Goal: Communication & Community: Ask a question

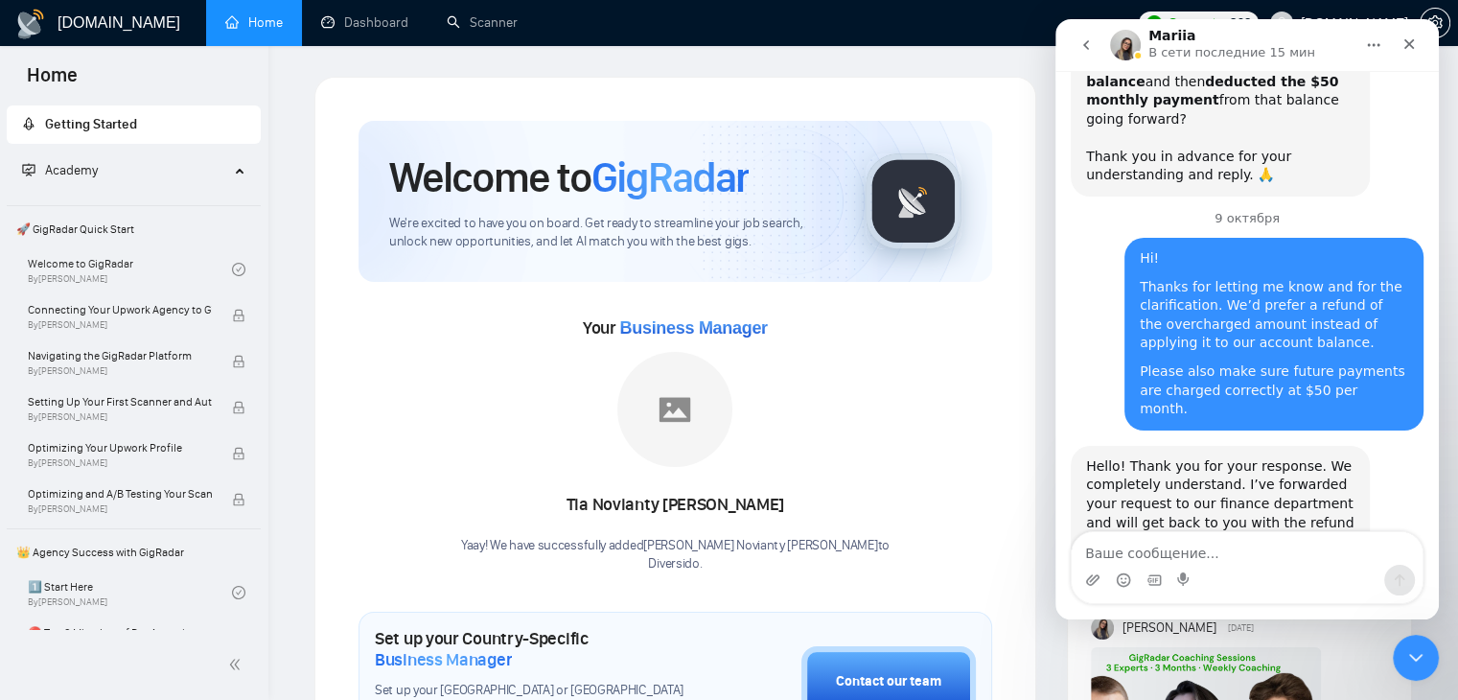
scroll to position [4132, 0]
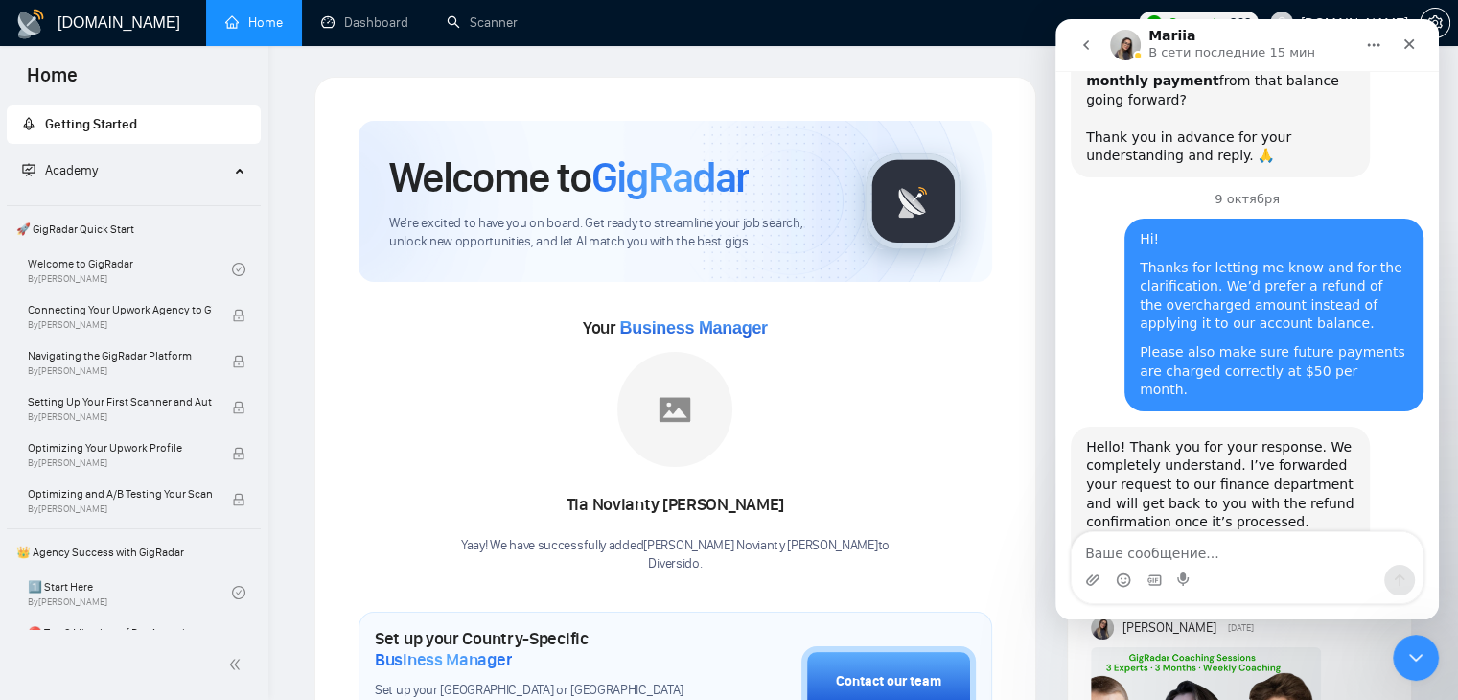
drag, startPoint x: 1160, startPoint y: 357, endPoint x: 1336, endPoint y: 354, distance: 176.4
click at [1336, 646] on div "I’m getting back to you with a confirmation. We have successfully initiated the…" at bounding box center [1220, 702] width 268 height 113
drag, startPoint x: 1179, startPoint y: 377, endPoint x: 1291, endPoint y: 373, distance: 112.2
click at [1291, 646] on div "I’m getting back to you with a confirmation. We have successfully initiated the…" at bounding box center [1220, 702] width 268 height 113
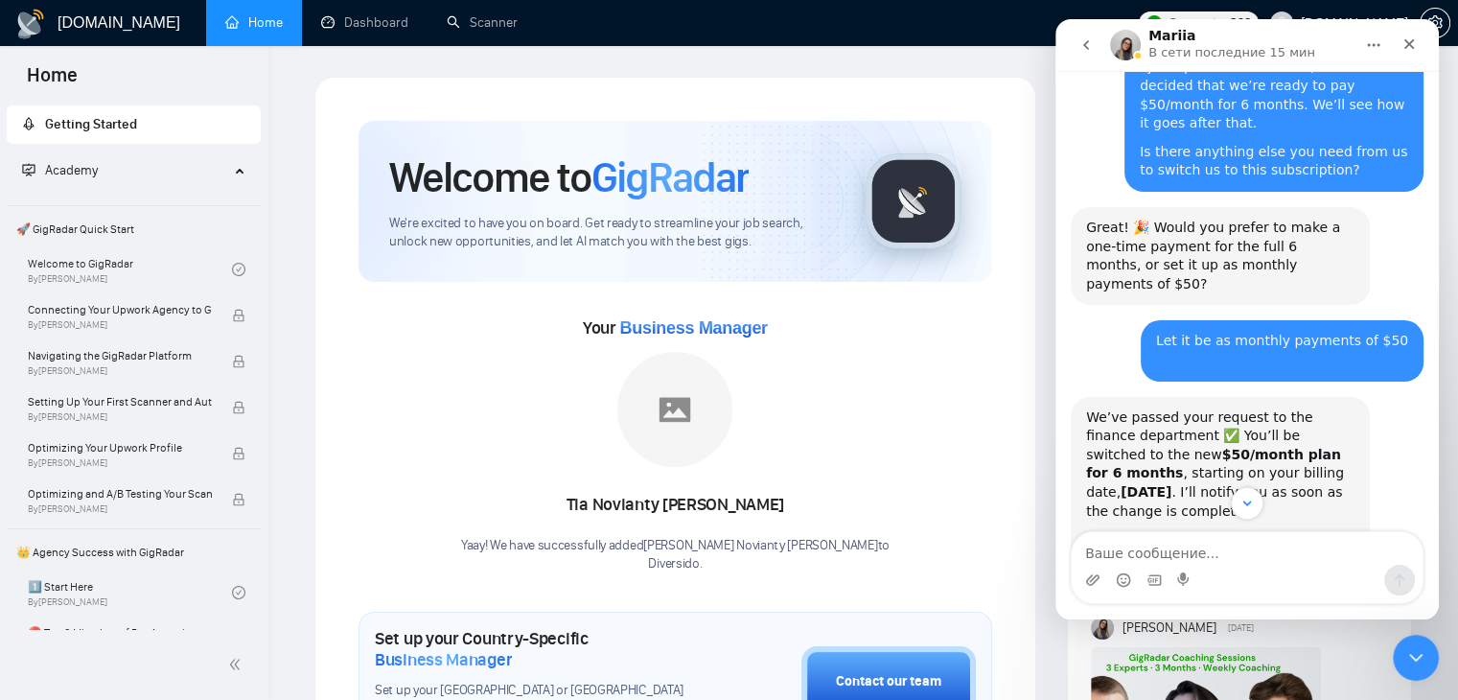
scroll to position [2407, 0]
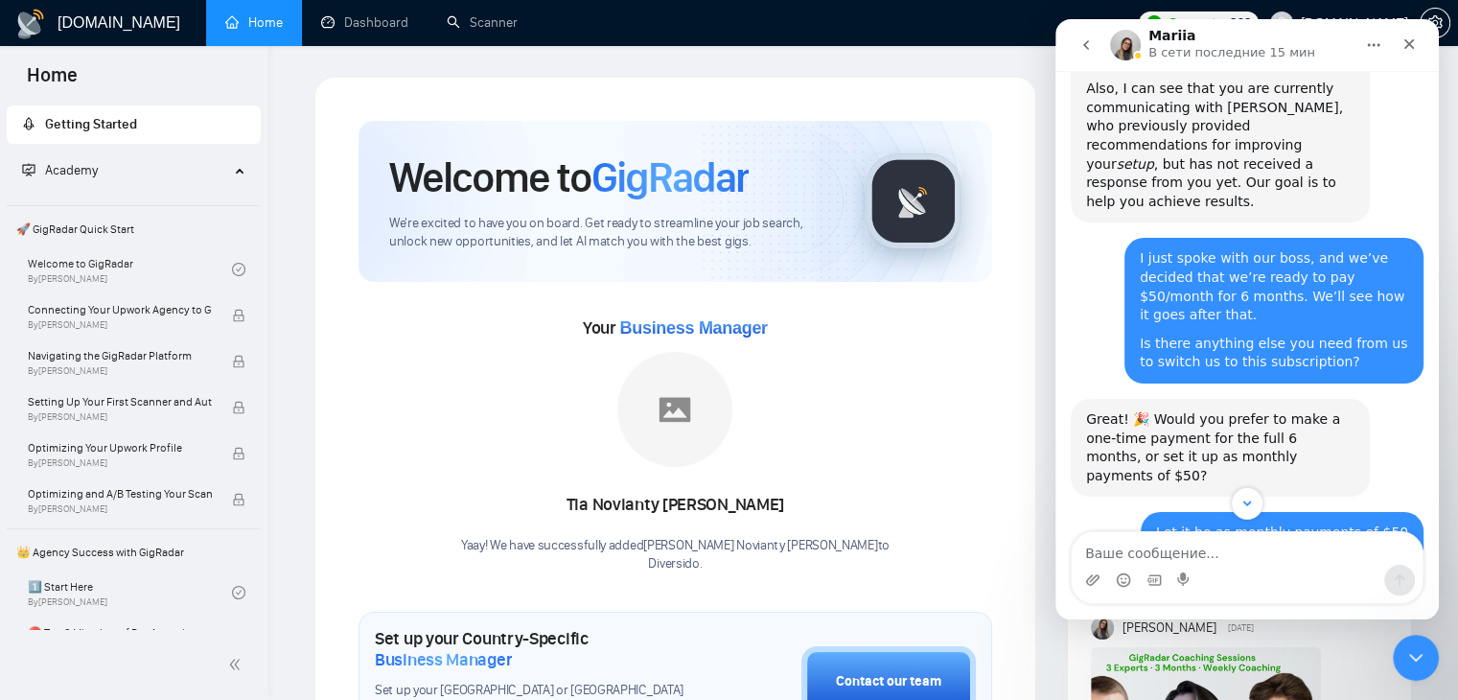
drag, startPoint x: 1085, startPoint y: 420, endPoint x: 1182, endPoint y: 416, distance: 96.9
click at [1182, 600] on div "We’ve passed your request to the finance department ✅ You’ll be switched to the…" at bounding box center [1220, 656] width 268 height 113
copy div "your billing date"
click at [1163, 548] on textarea "Ваше сообщение..." at bounding box center [1246, 548] width 351 height 33
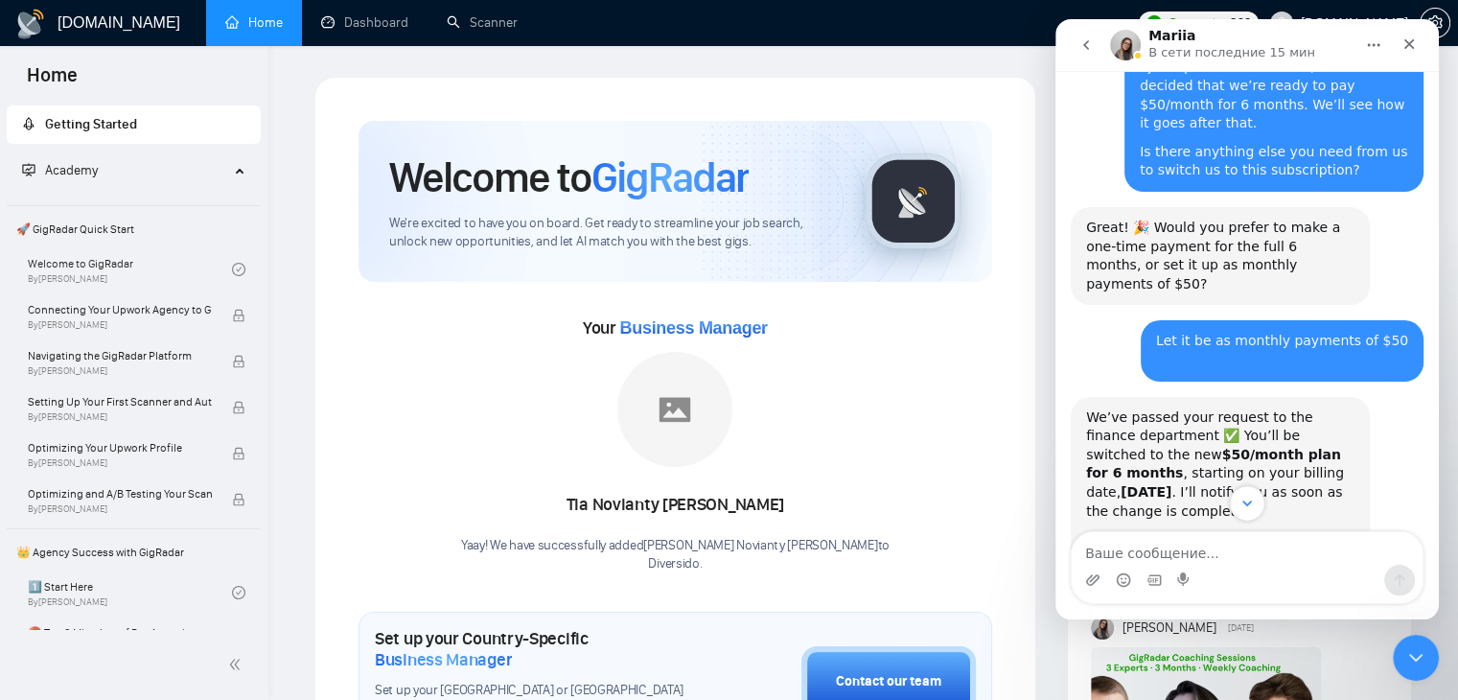
click at [1245, 501] on icon "Scroll to bottom" at bounding box center [1246, 503] width 17 height 17
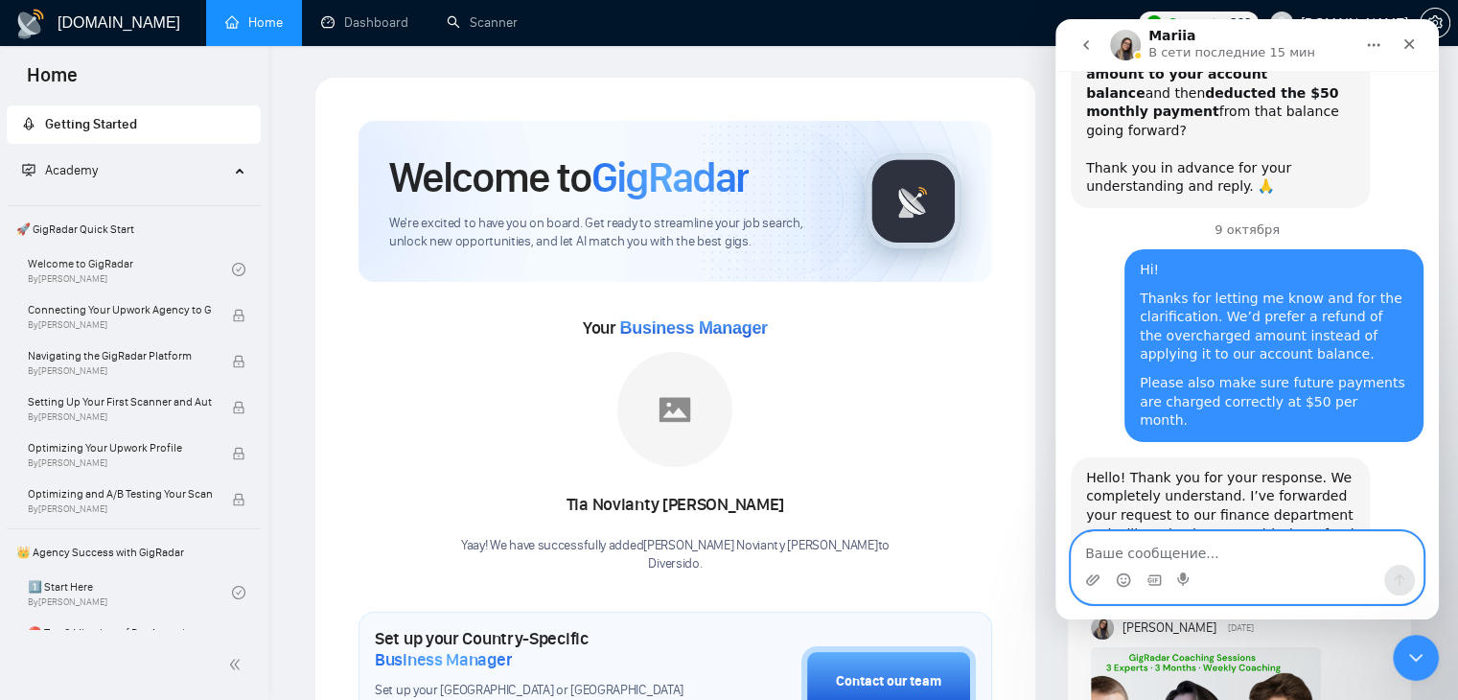
click at [1205, 559] on textarea "Ваше сообщение..." at bounding box center [1246, 548] width 351 height 33
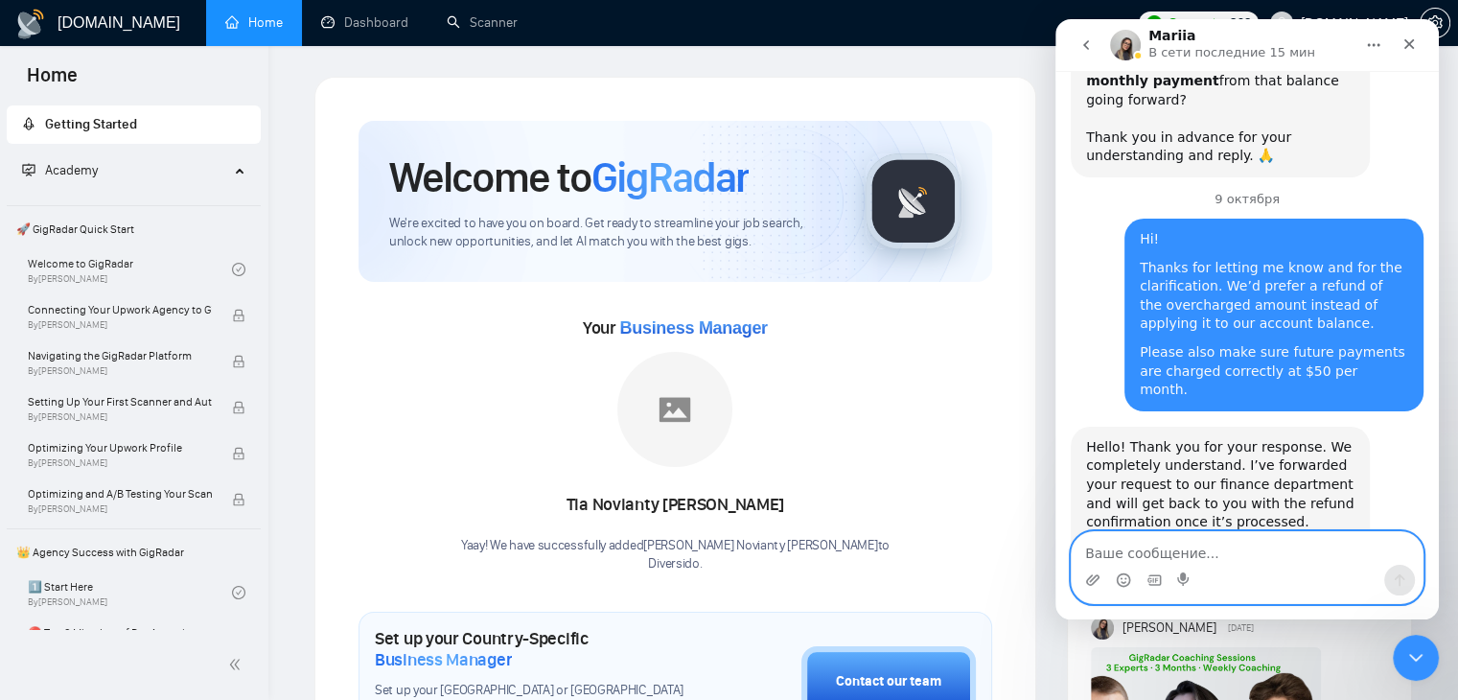
paste textarea "So, just to confirm, starting from [DATE] (our billing date), we are charged $5…"
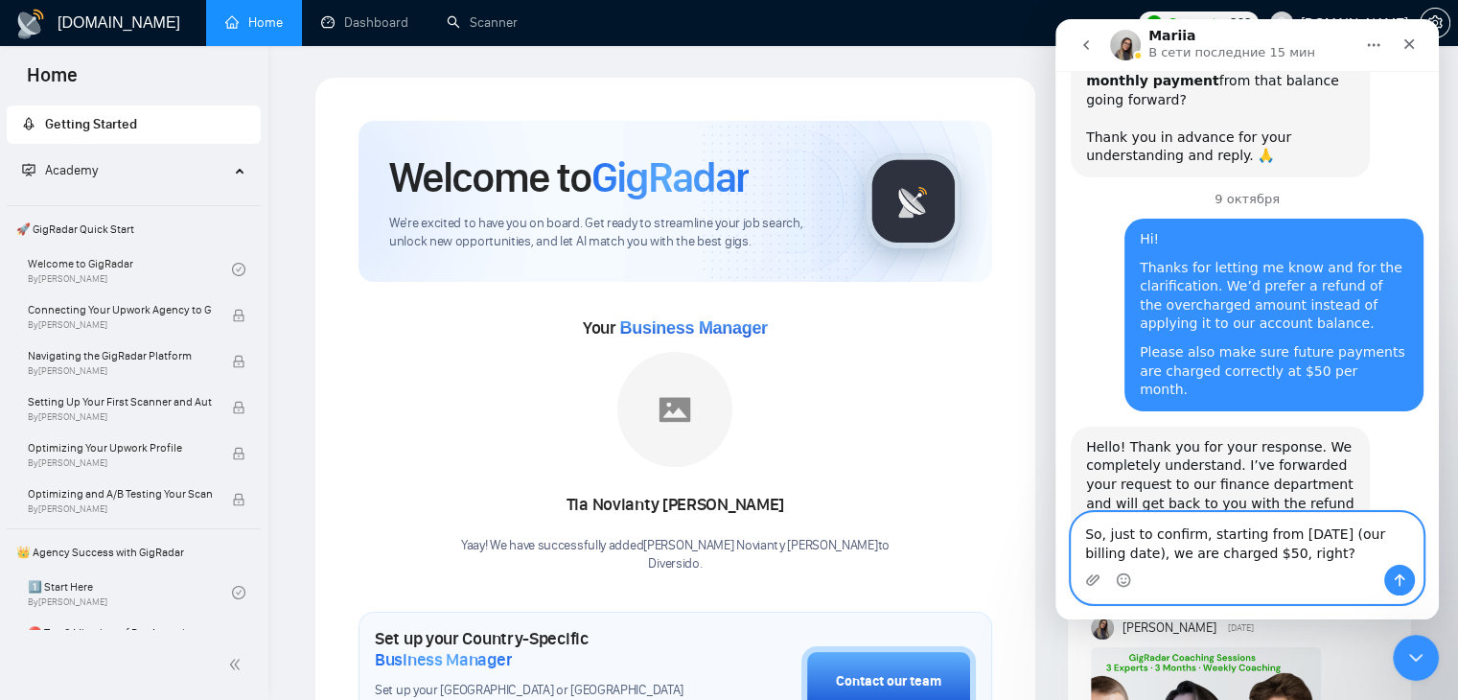
scroll to position [4171, 0]
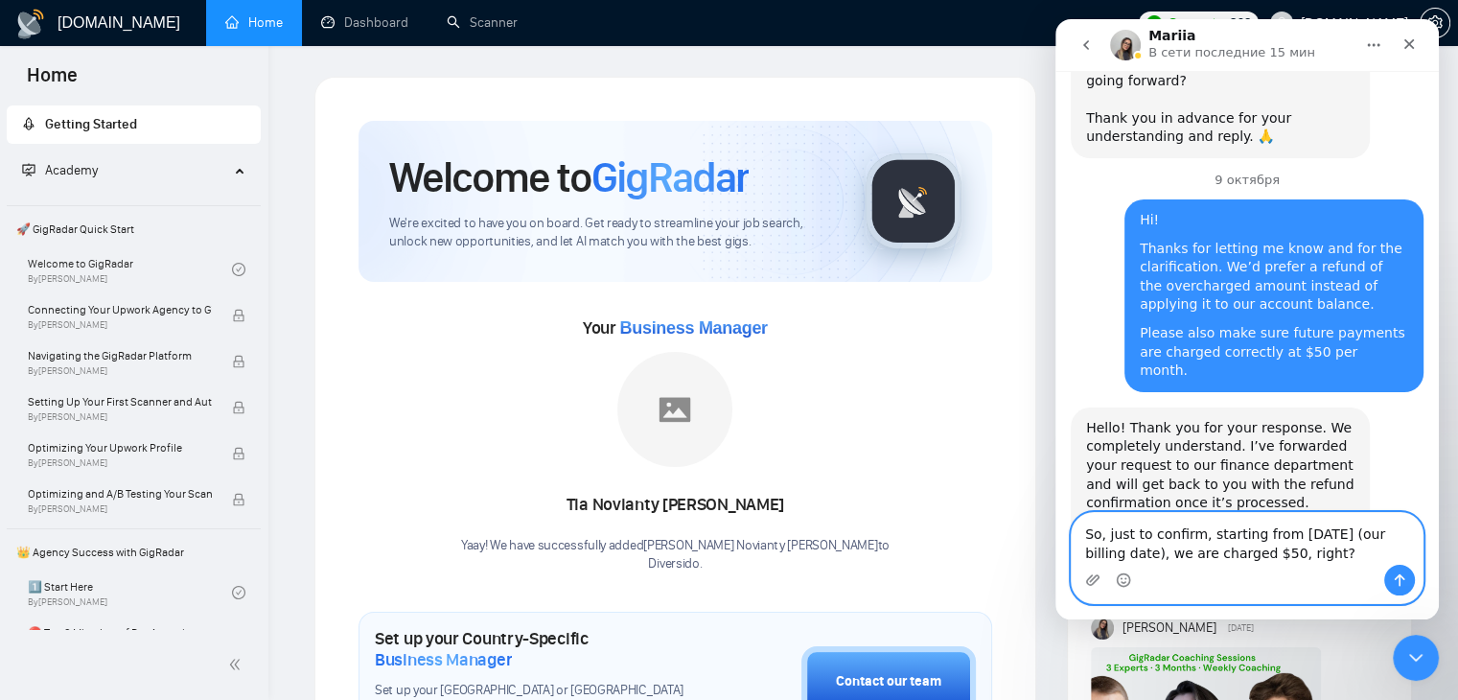
type textarea "So, just to confirm, starting from [DATE] (our billing date), we are charged $5…"
click at [1396, 574] on icon "Отправить сообщение…" at bounding box center [1399, 579] width 15 height 15
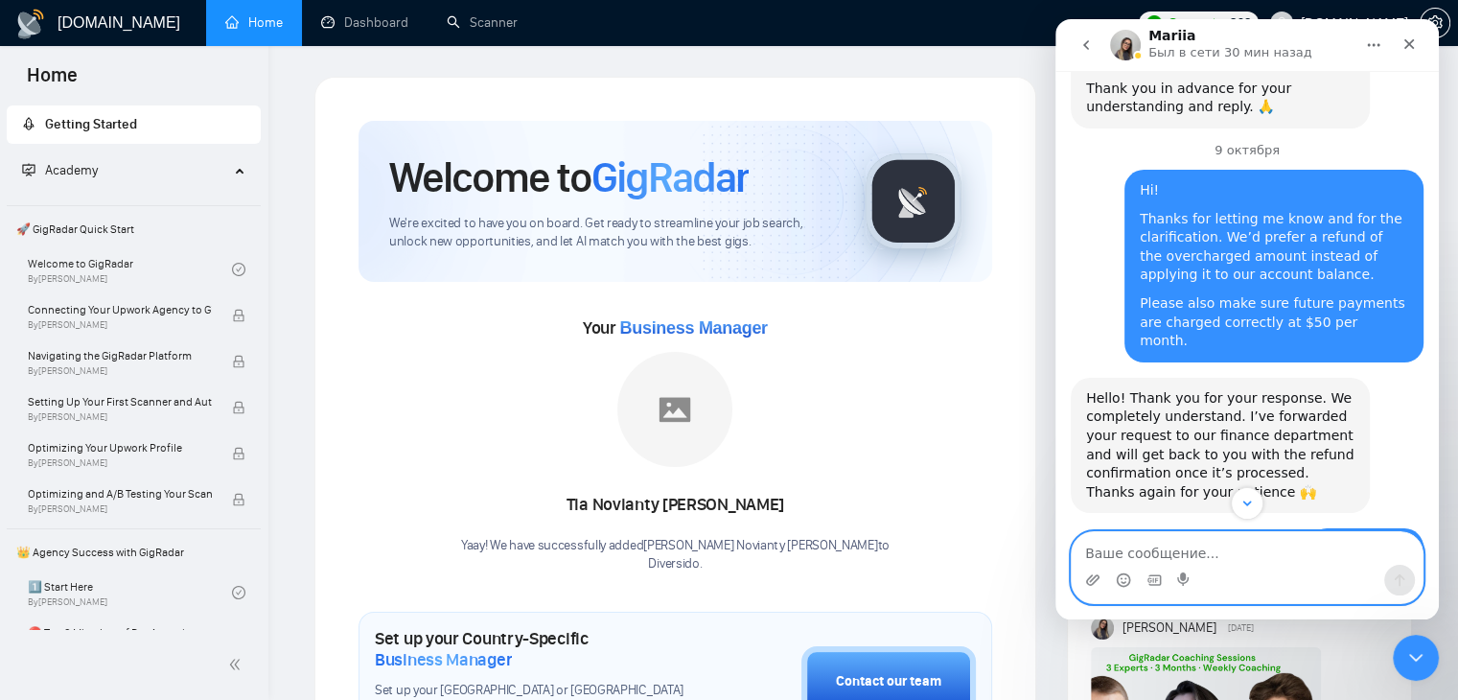
scroll to position [4227, 0]
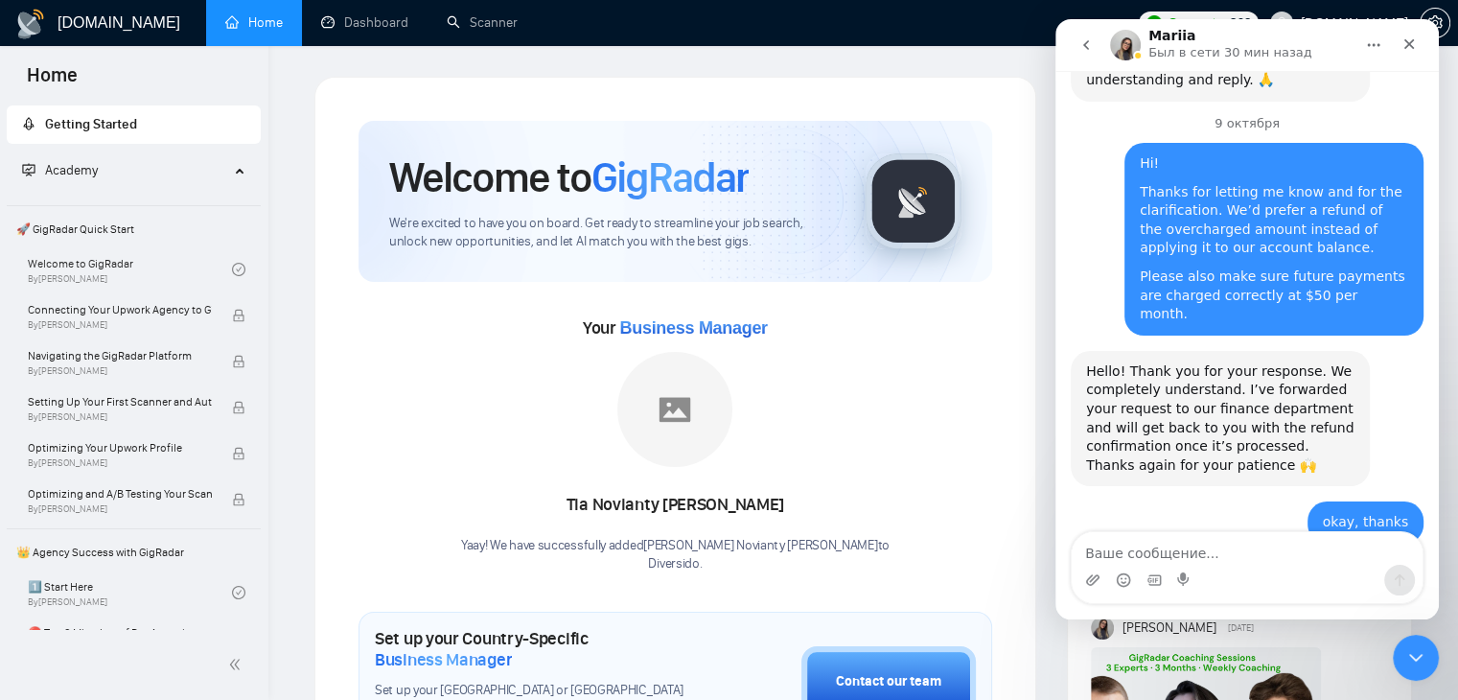
click at [1407, 51] on icon "Закрыть" at bounding box center [1408, 43] width 15 height 15
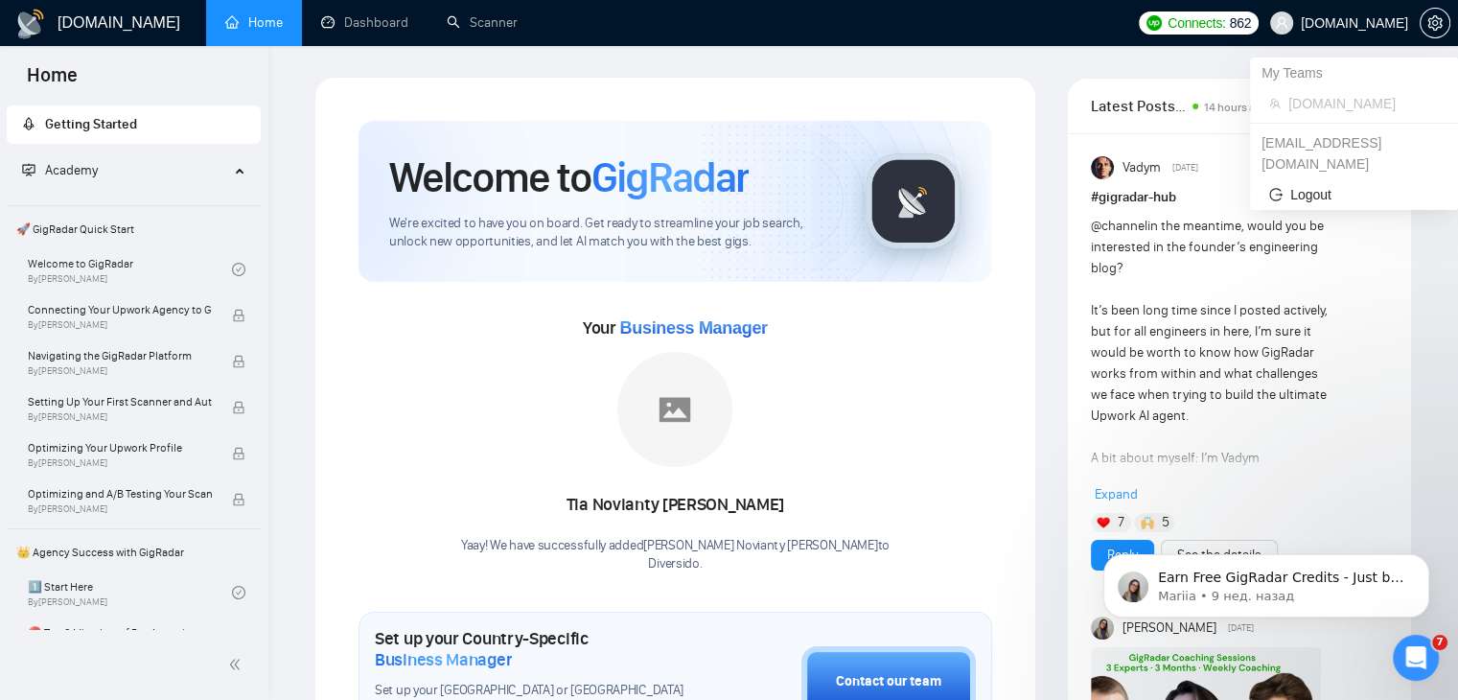
scroll to position [4208, 0]
click at [1424, 28] on span "setting" at bounding box center [1434, 22] width 29 height 15
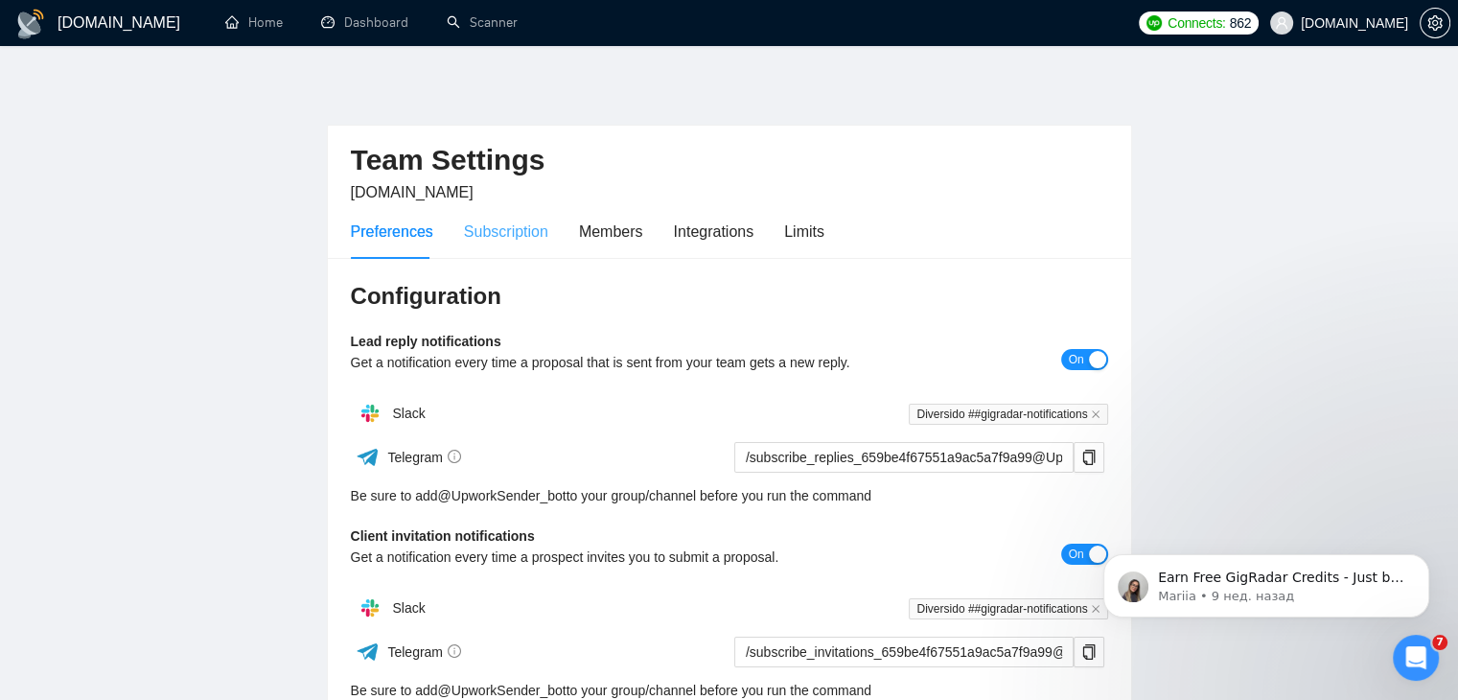
click at [525, 242] on div "Subscription" at bounding box center [506, 231] width 84 height 55
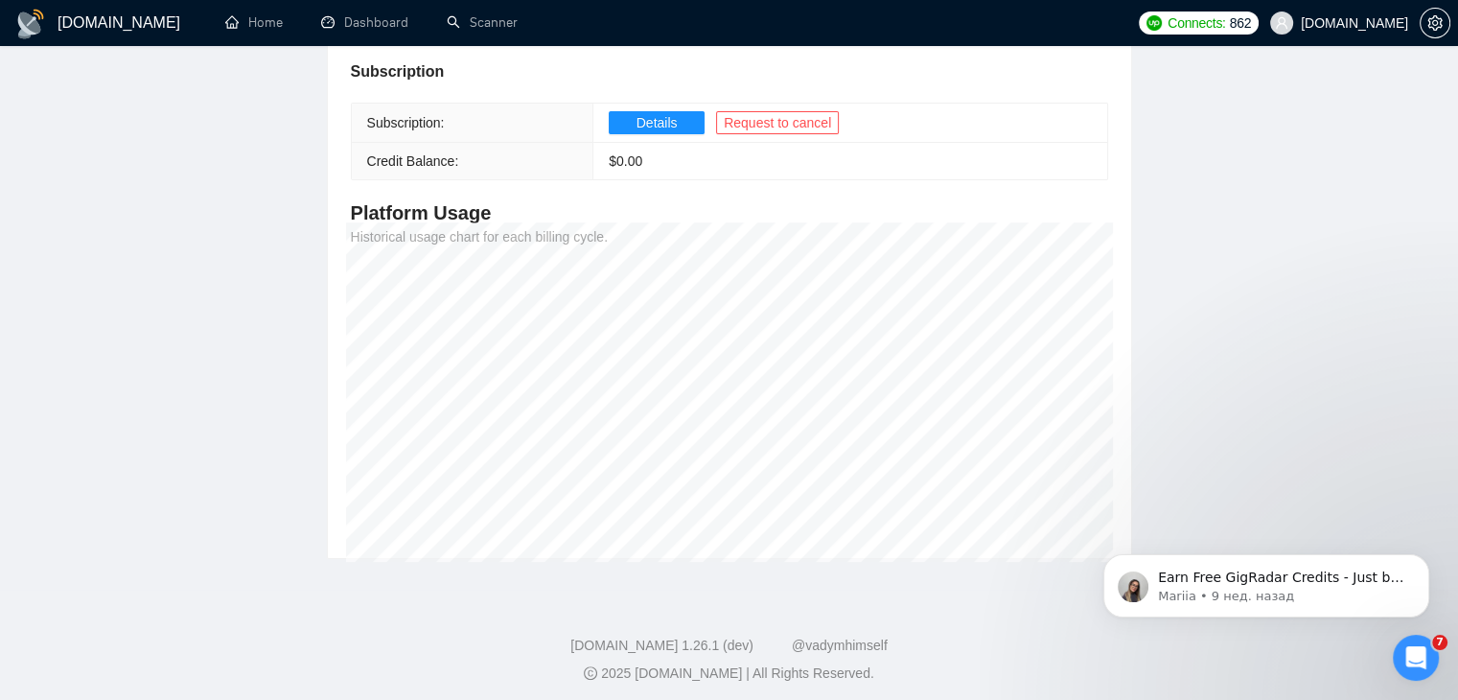
scroll to position [298, 0]
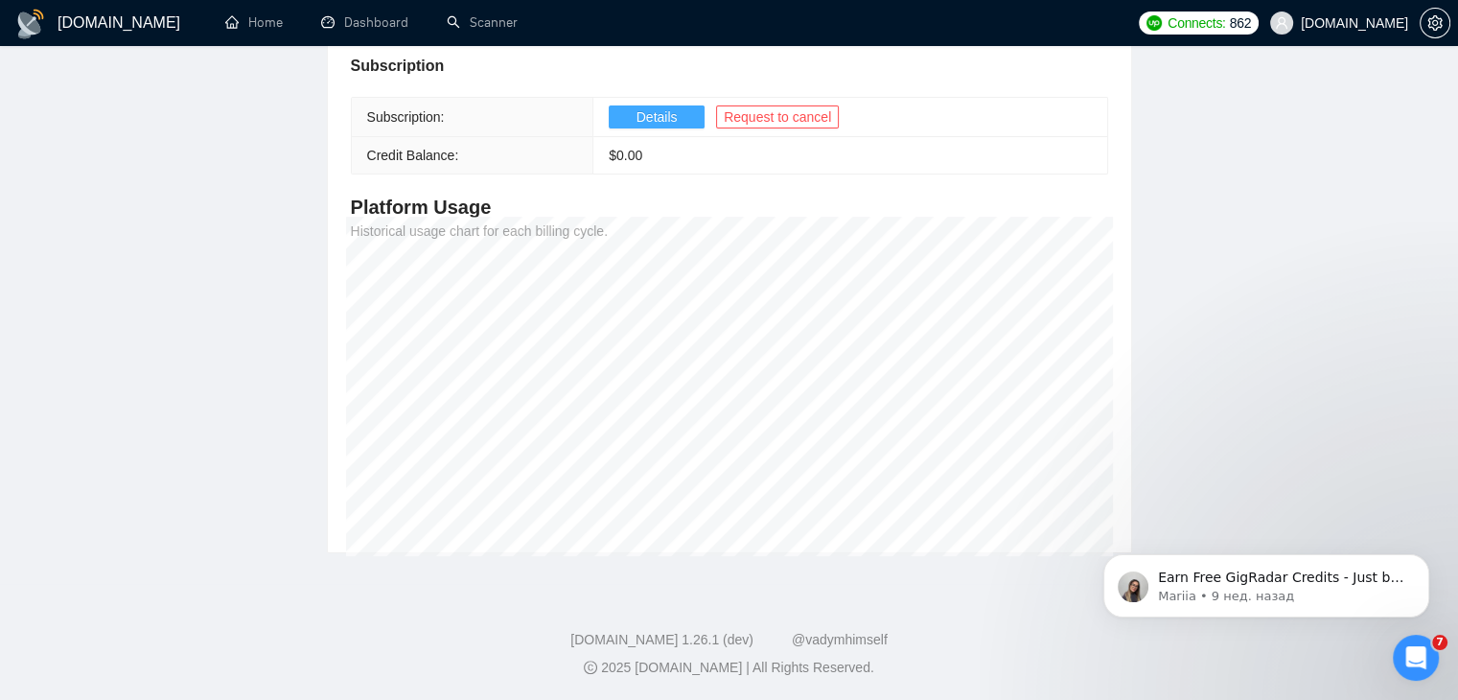
click at [638, 120] on span "Details" at bounding box center [656, 116] width 41 height 21
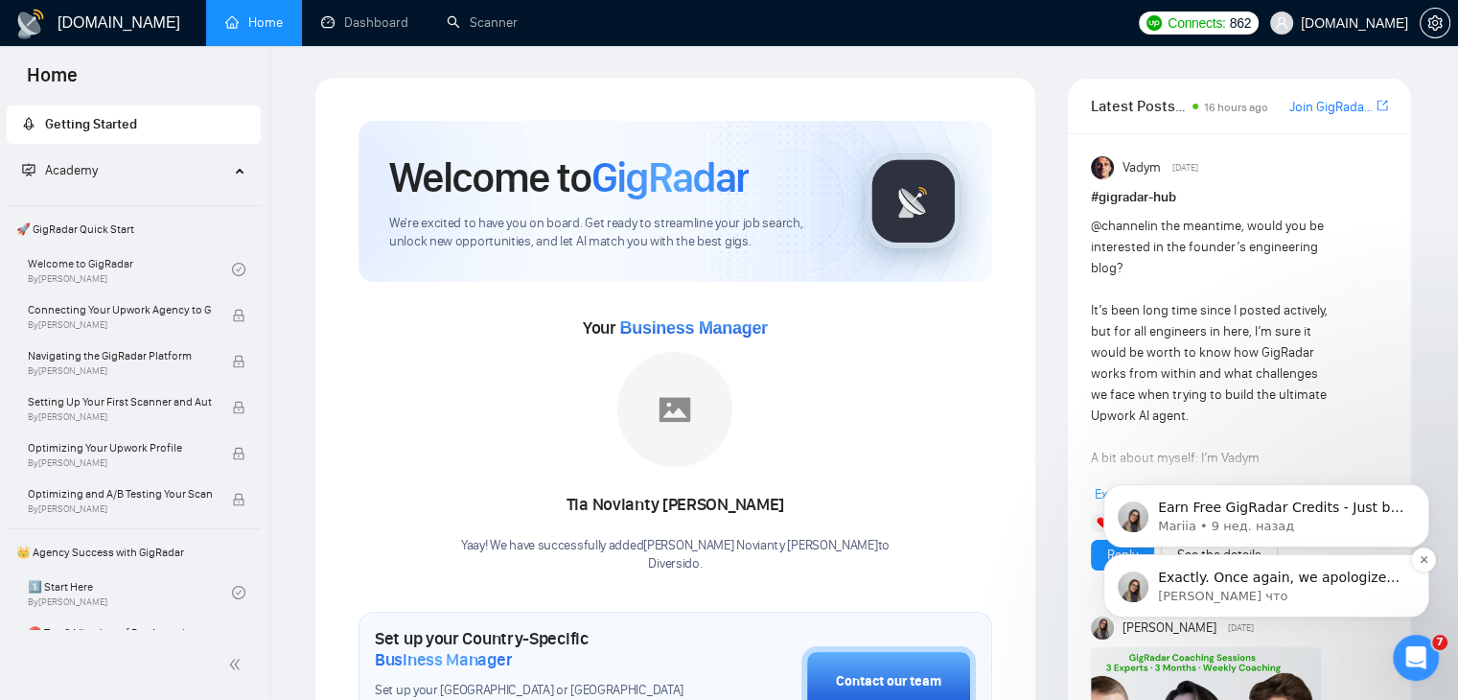
click at [1297, 582] on span "Exactly. Once again, we apologize for this inconvenient moment. This time, the …" at bounding box center [1279, 615] width 243 height 92
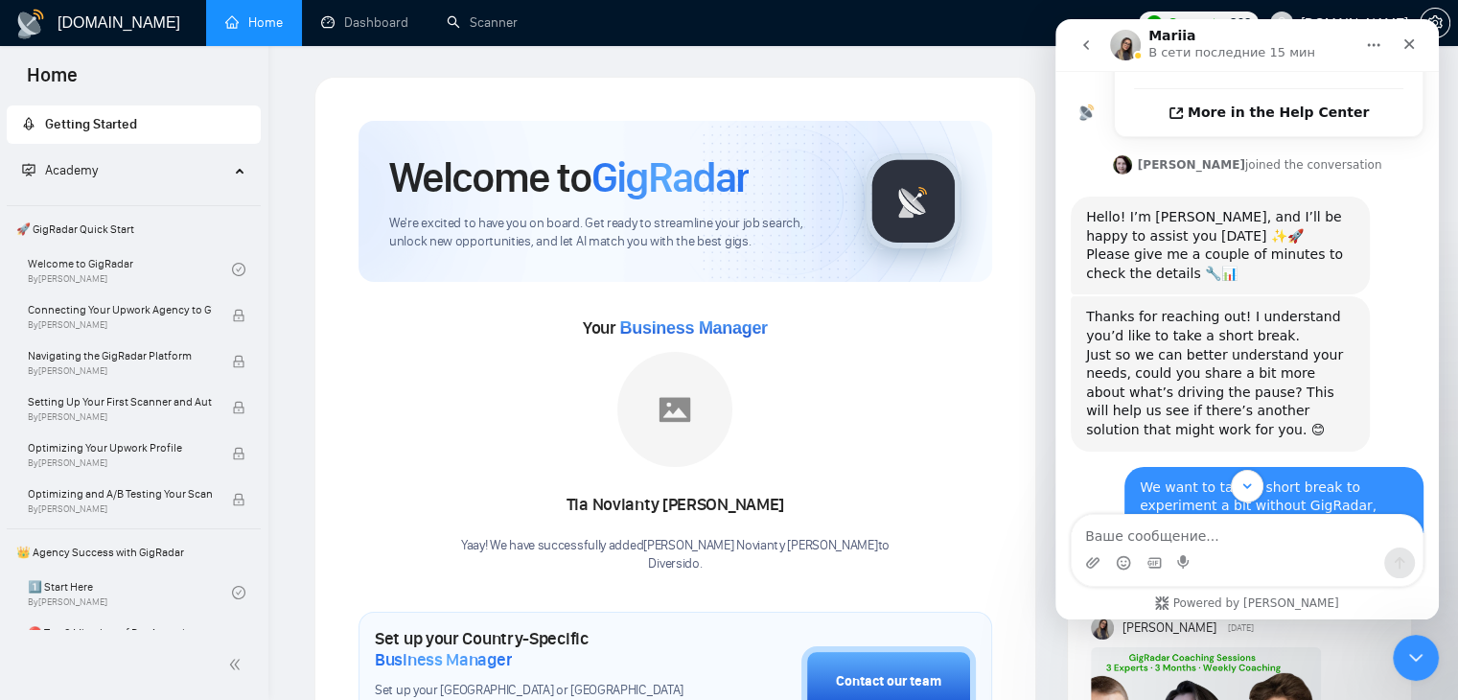
scroll to position [1005, 0]
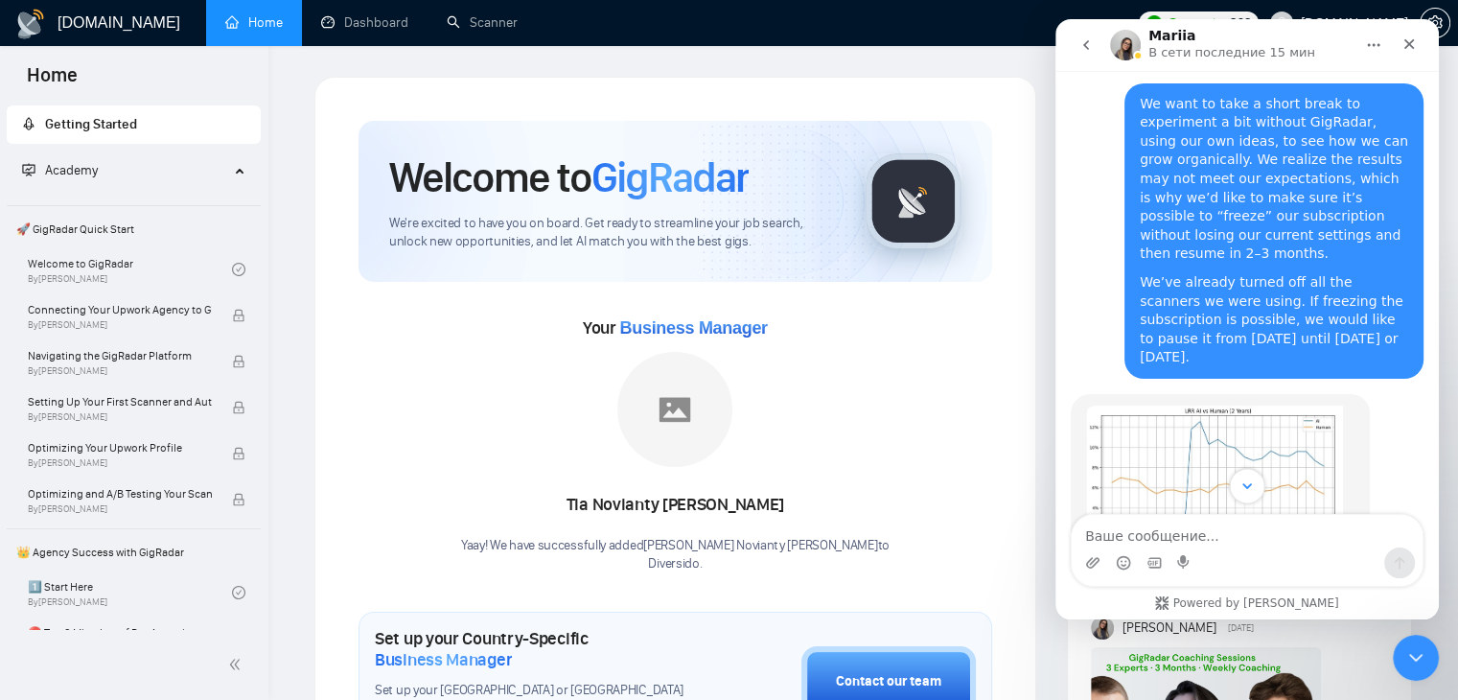
click at [1238, 472] on button "Scroll to bottom" at bounding box center [1246, 485] width 35 height 35
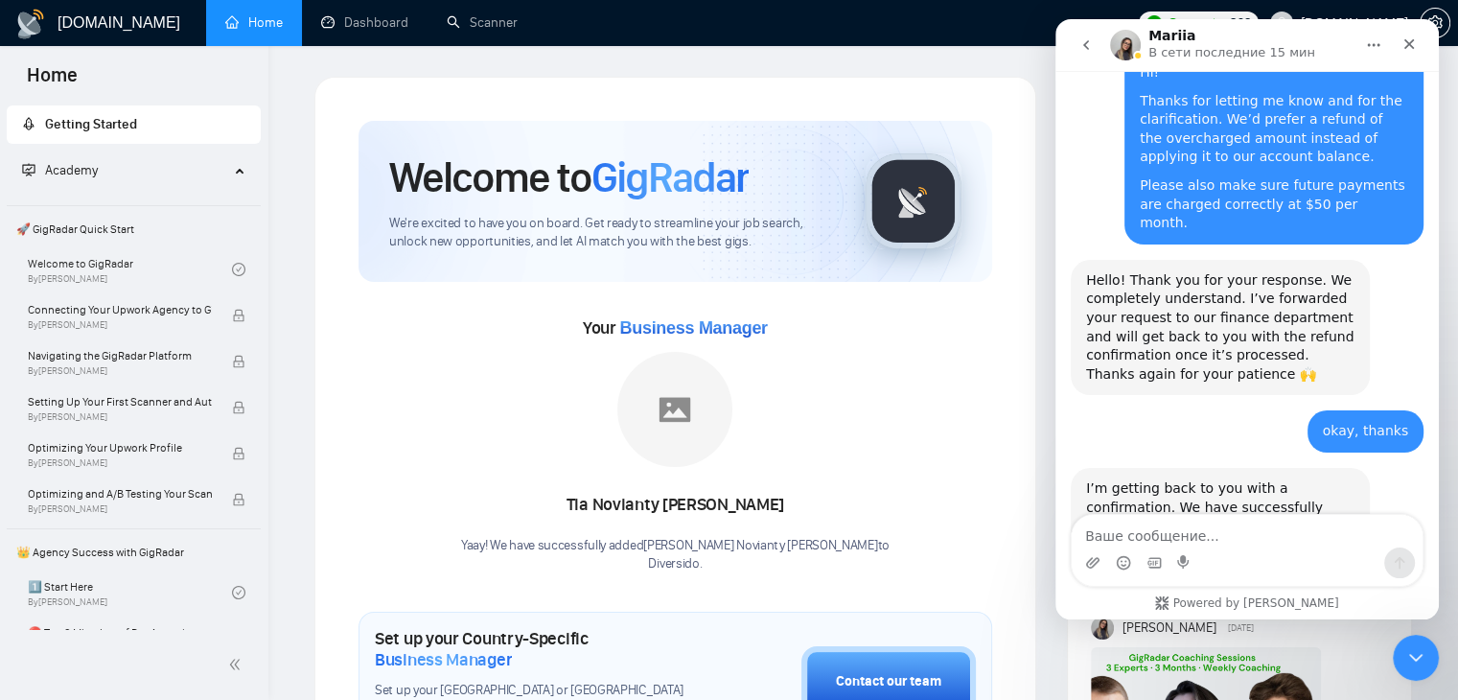
scroll to position [4339, 0]
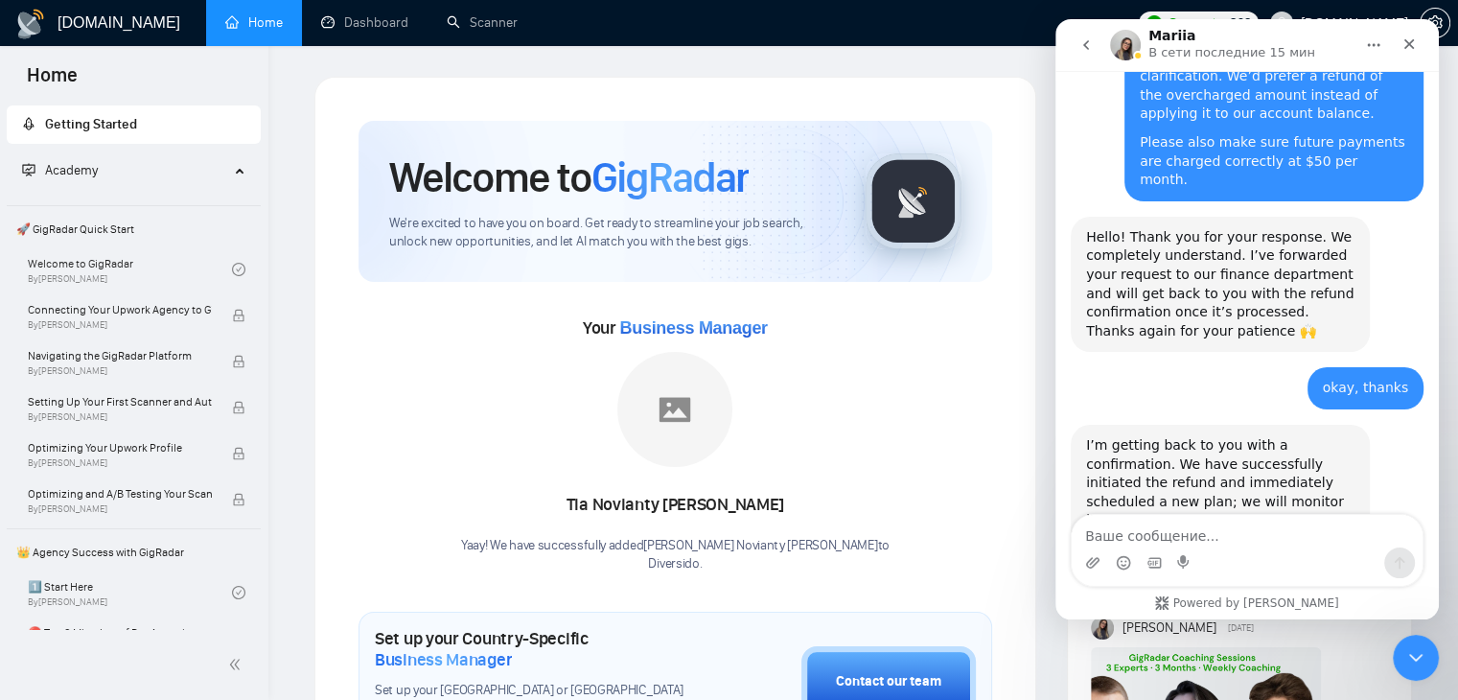
click at [1124, 559] on div "image (5).png" at bounding box center [1152, 569] width 95 height 20
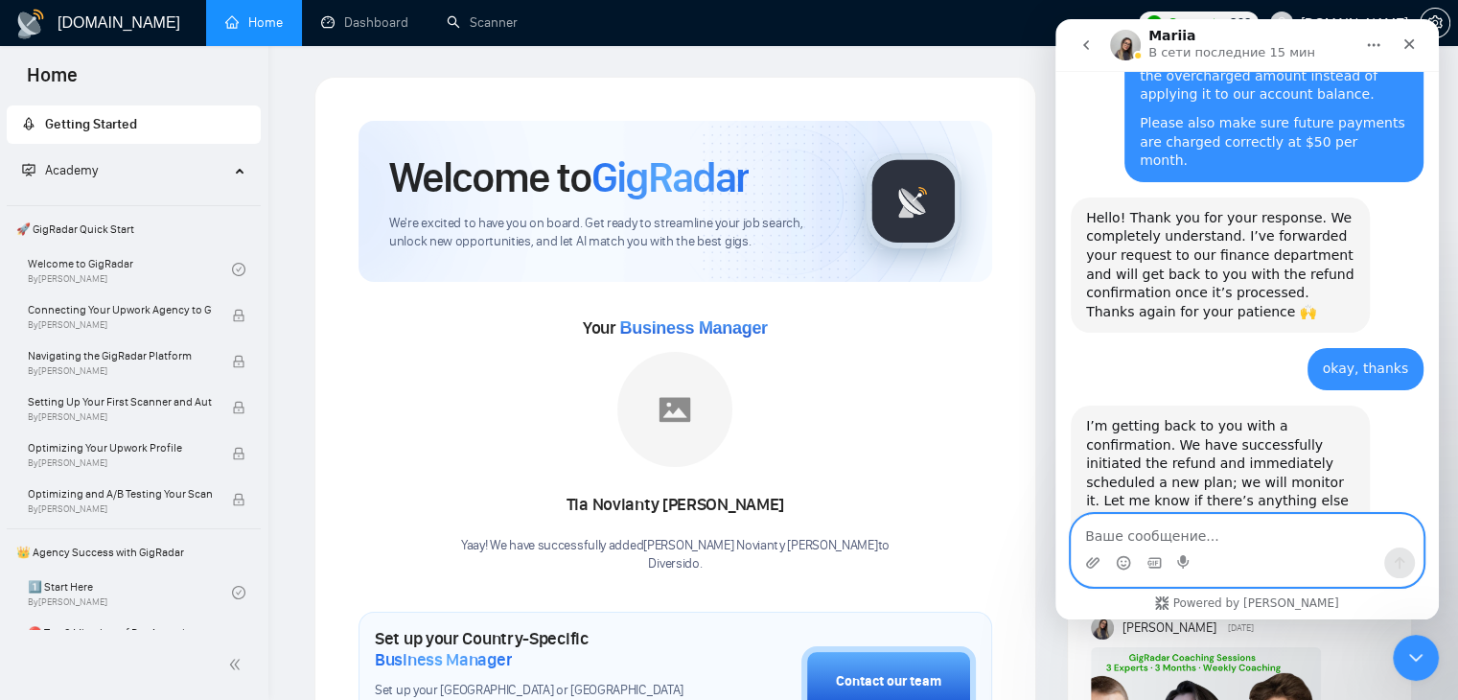
click at [1129, 526] on textarea "Ваше сообщение..." at bounding box center [1246, 531] width 351 height 33
paste textarea "Also, could you please clarify why the refund is $349 when we were charged $399?"
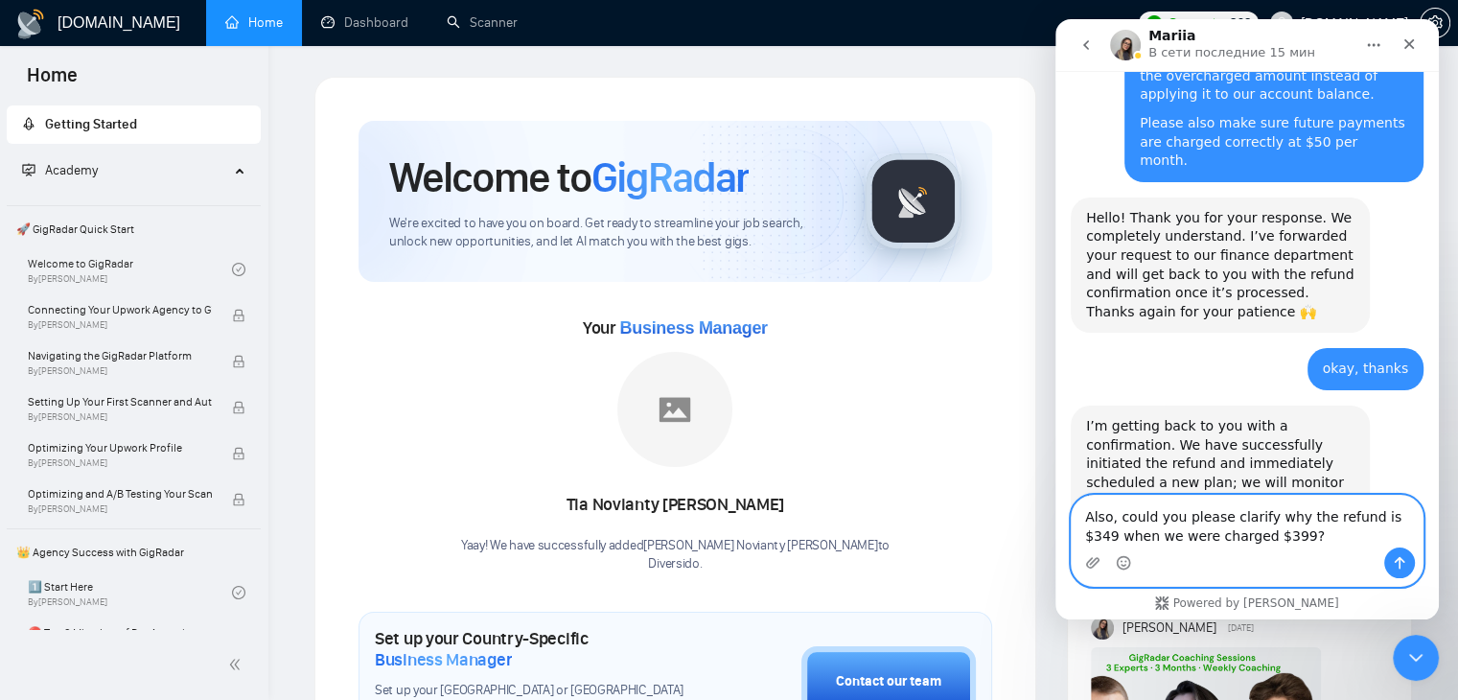
scroll to position [4378, 0]
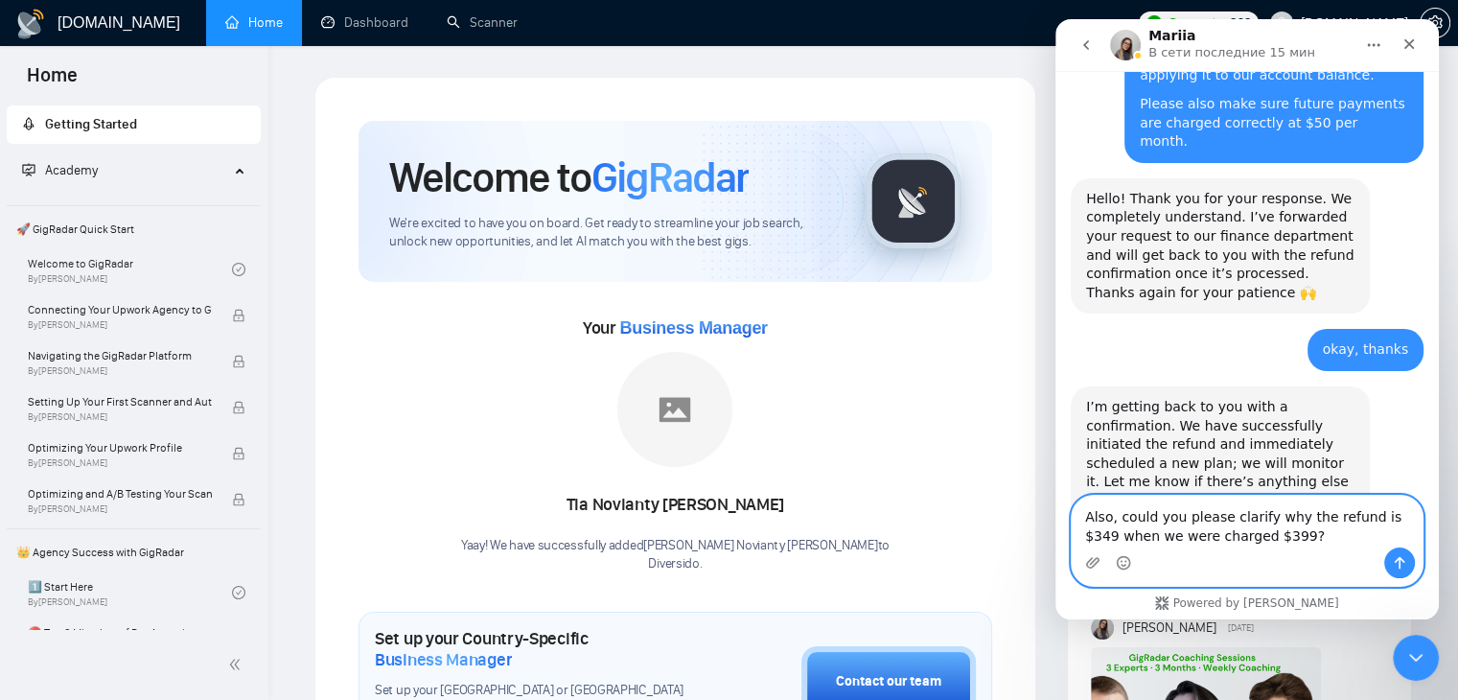
type textarea "Also, could you please clarify why the refund is $349 when we were charged $399?"
click at [1393, 556] on icon "Отправить сообщение…" at bounding box center [1399, 562] width 15 height 15
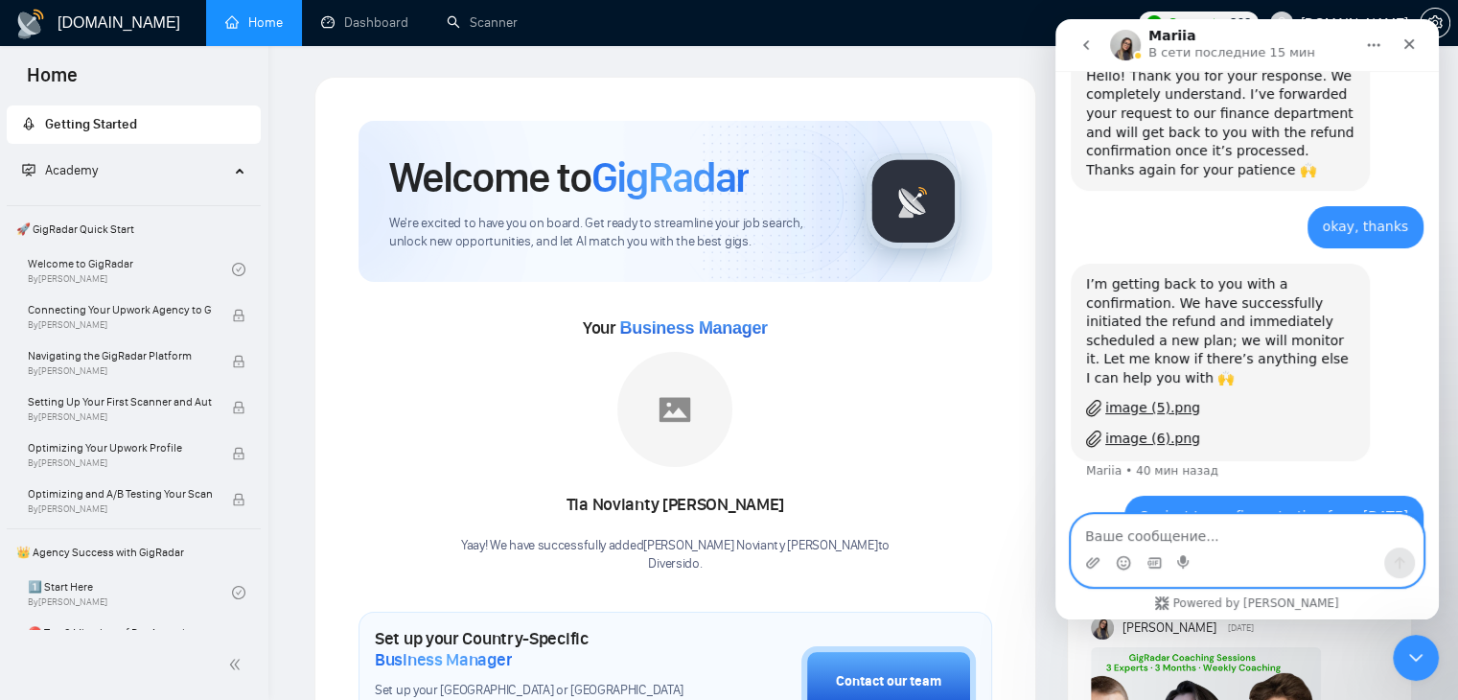
scroll to position [4576, 0]
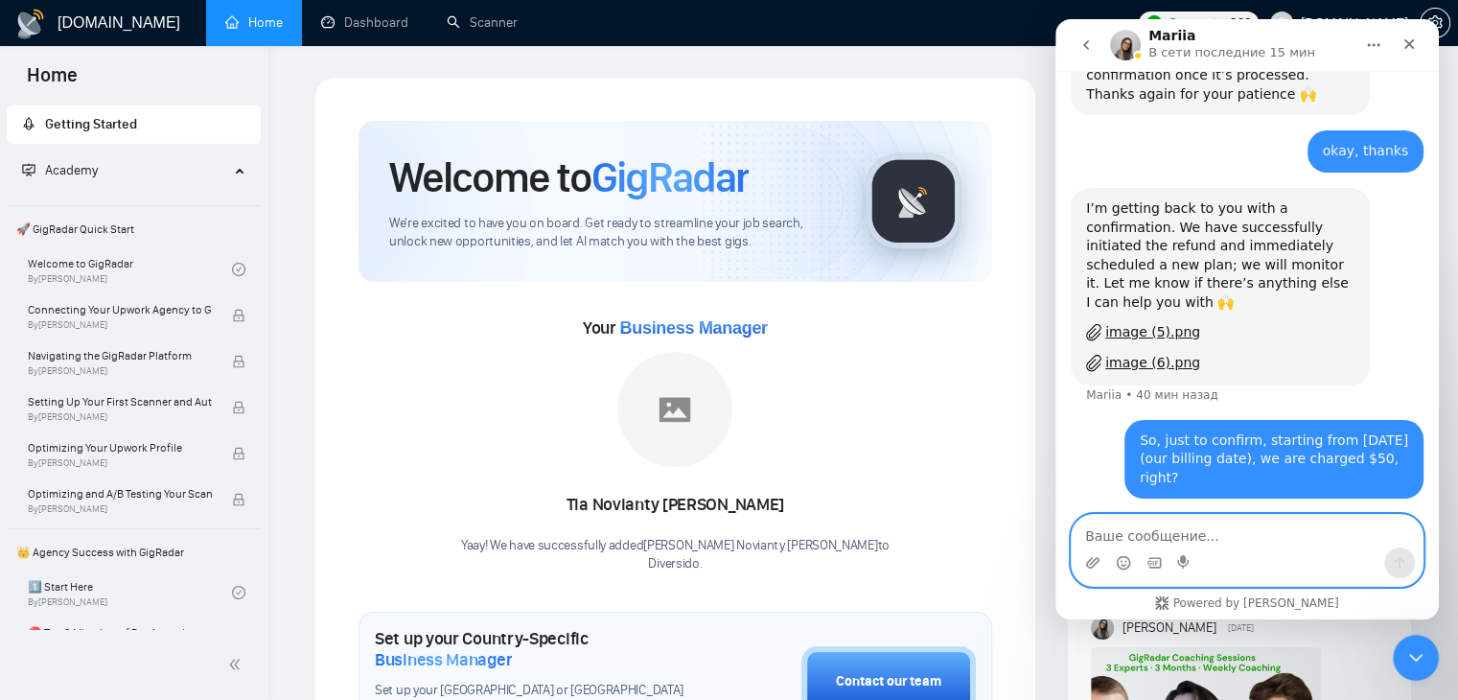
click at [1251, 534] on textarea "Ваше сообщение..." at bounding box center [1246, 531] width 351 height 33
type textarea "Got it, thank you!"
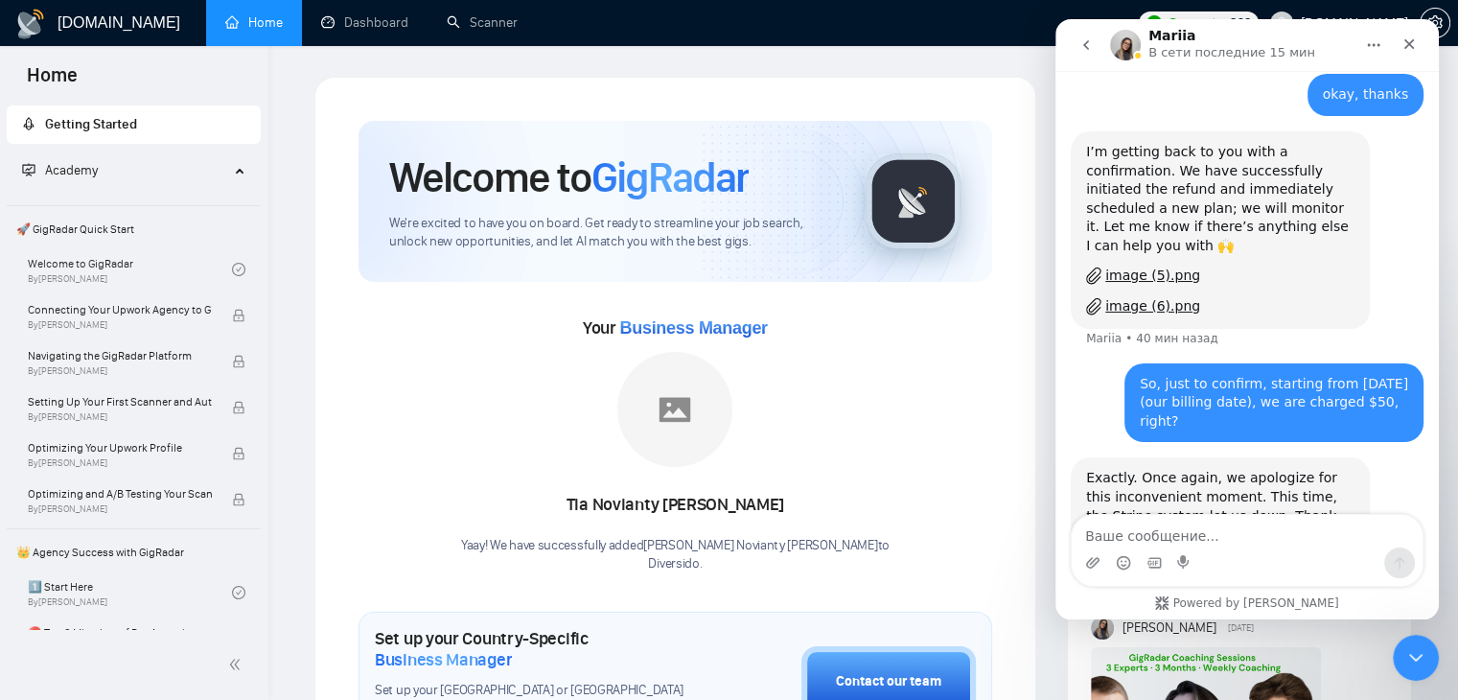
drag, startPoint x: 1241, startPoint y: 334, endPoint x: 1270, endPoint y: 332, distance: 28.8
click at [1270, 677] on div "We deducted $50 from this amount, which you were supposed to pay this month acc…" at bounding box center [1220, 714] width 268 height 75
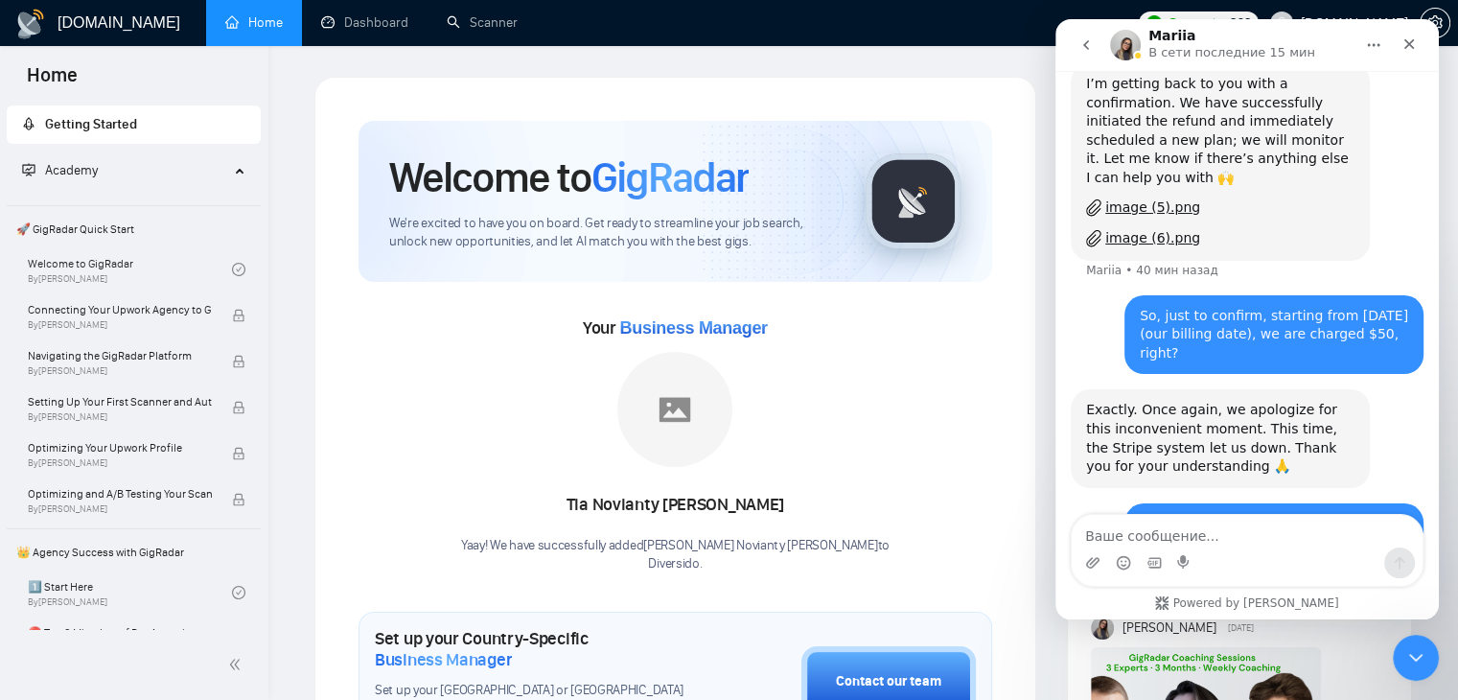
scroll to position [4707, 0]
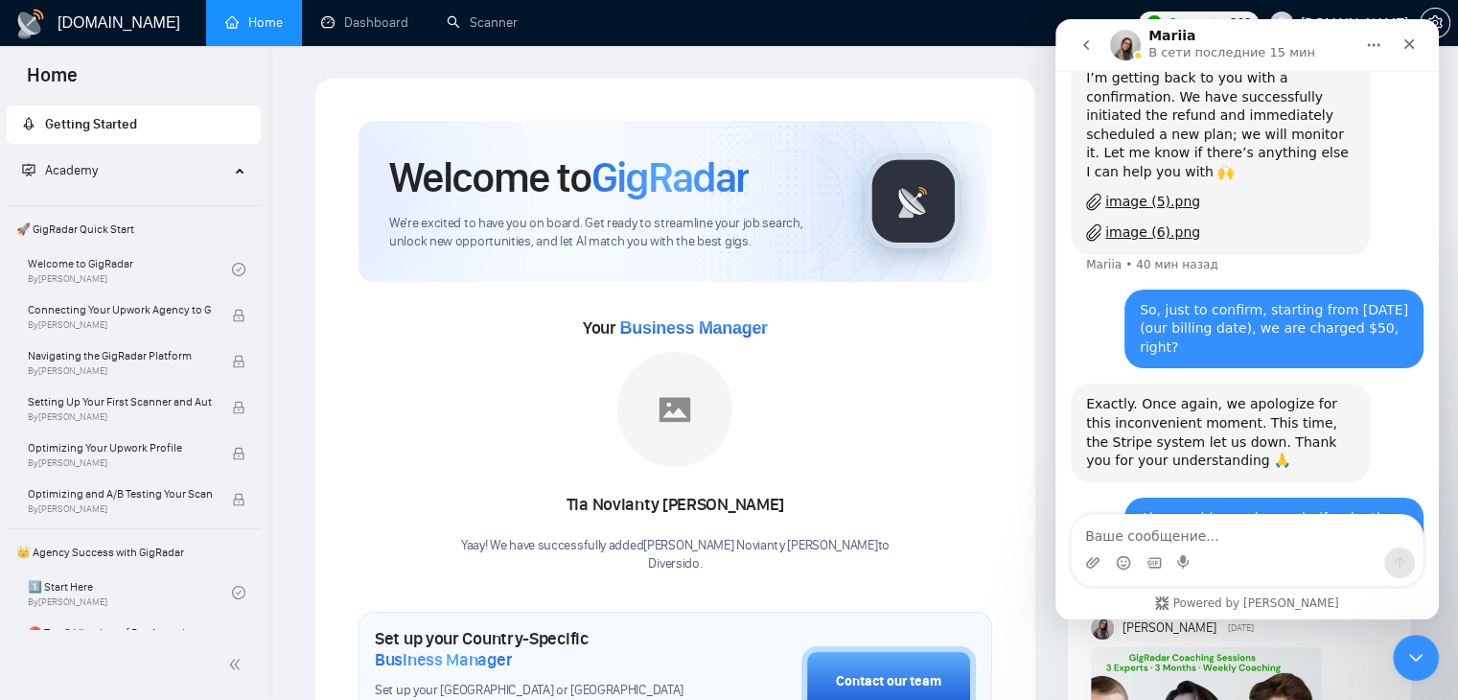
drag, startPoint x: 1196, startPoint y: 350, endPoint x: 1224, endPoint y: 349, distance: 27.8
click at [1224, 591] on div "We deducted $50 from this amount, which you were supposed to pay this month acc…" at bounding box center [1246, 681] width 353 height 180
click at [1240, 603] on div "We deducted $50 from this amount, which you were supposed to pay this month acc…" at bounding box center [1220, 640] width 268 height 75
click at [1220, 541] on textarea "Ваше сообщение..." at bounding box center [1246, 531] width 351 height 33
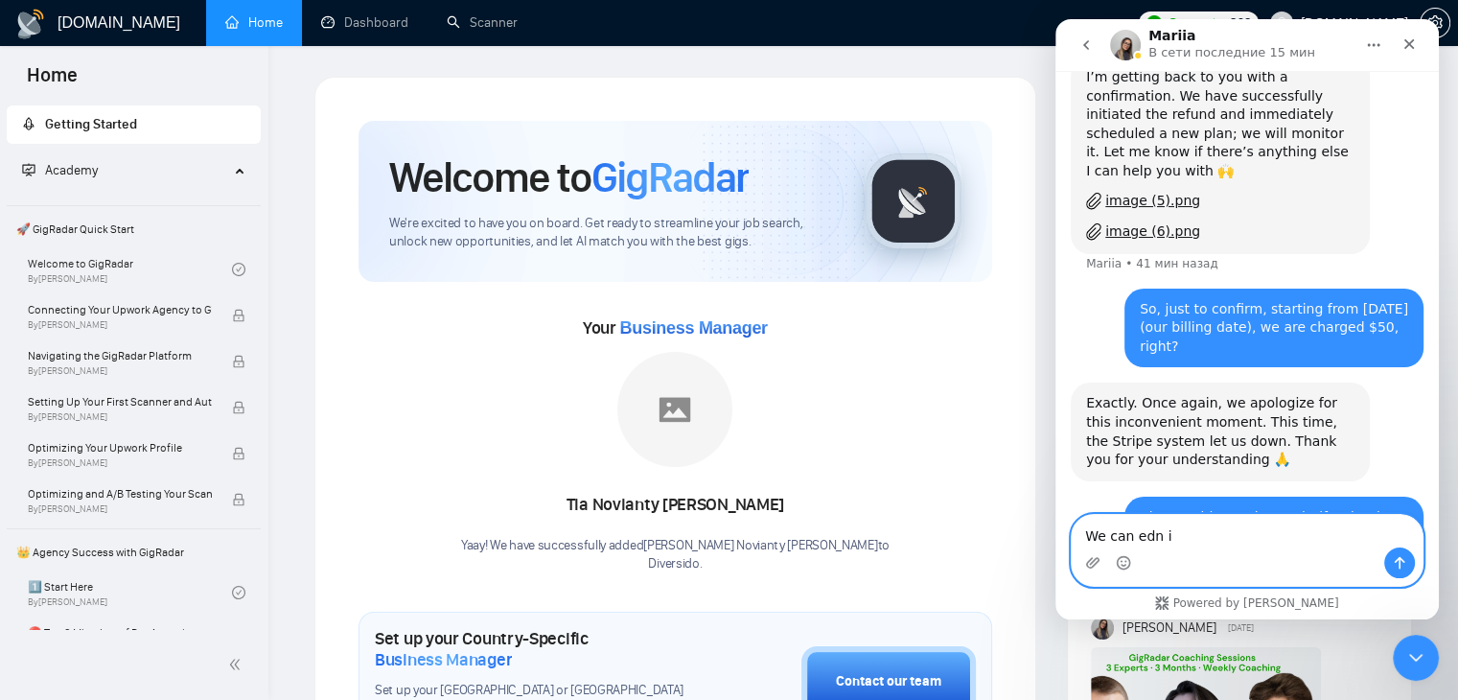
type textarea "We can edn it"
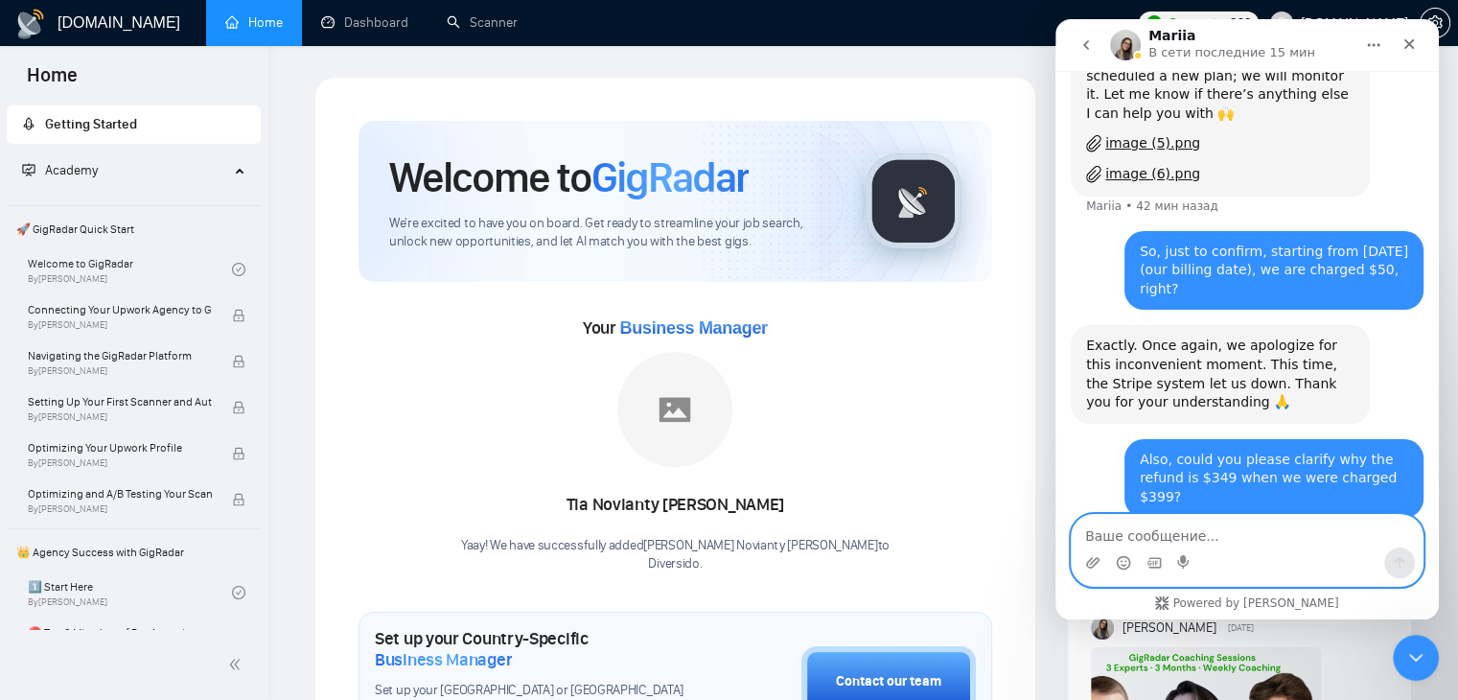
click at [1214, 538] on textarea "Ваше сообщение..." at bounding box center [1246, 531] width 351 height 33
click at [1225, 518] on textarea "Ваше сообщение..." at bounding box center [1246, 531] width 351 height 33
type textarea "end*"
